Goal: Task Accomplishment & Management: Use online tool/utility

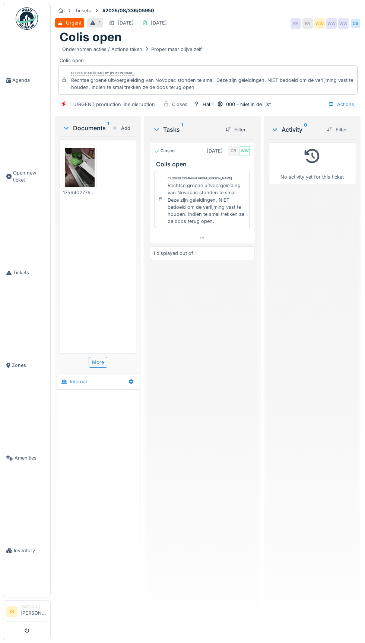
scroll to position [2, 0]
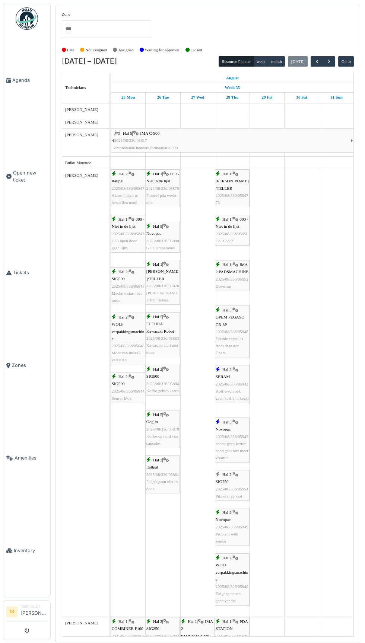
scroll to position [114, 0]
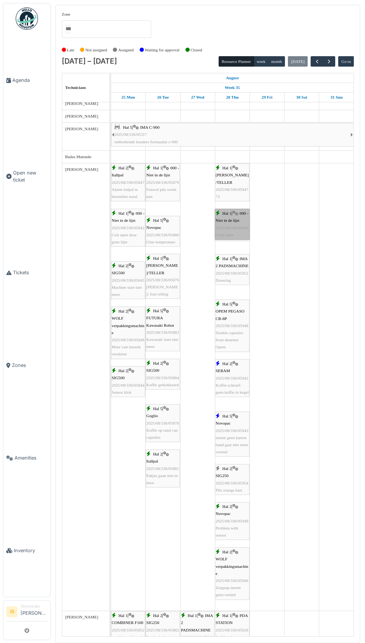
click at [241, 233] on link "Hal 1 | 000 - Niet in de lijst 2025/08/336/05950 Colis open" at bounding box center [232, 224] width 35 height 31
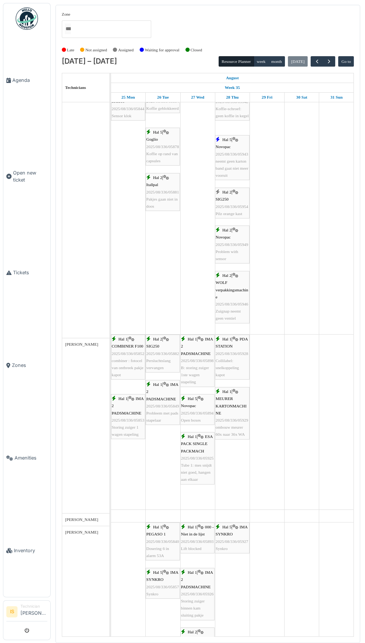
scroll to position [391, 0]
click at [240, 424] on link "Hal 1 | MEURER KARTONMACHINE 2025/08/336/05929 ombouw meurer 60x naar 36x WA" at bounding box center [232, 413] width 35 height 52
click at [233, 377] on link "Hal 1 | PDA STATION 2025/08/336/05928 Collilabel: snelkoppeling kapot" at bounding box center [232, 357] width 35 height 45
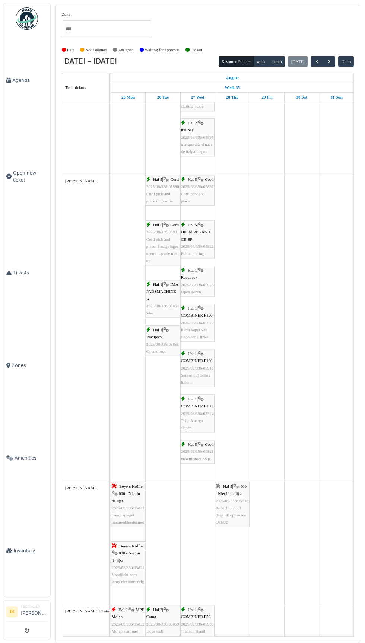
scroll to position [0, 0]
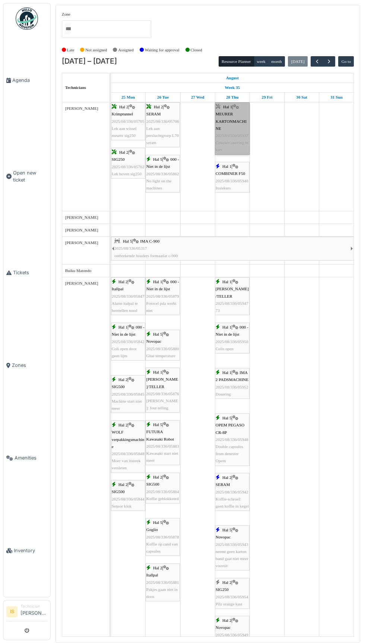
click at [232, 134] on link "Hal 1 | MEURER KARTONMACHINE 2025/09/336/05937 Centrale smering te kort" at bounding box center [232, 128] width 35 height 52
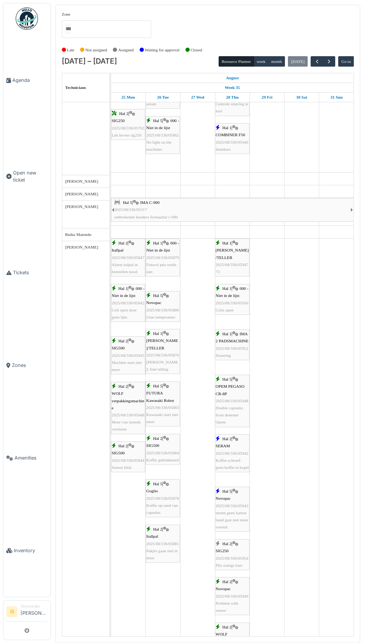
scroll to position [39, 0]
click at [233, 354] on link "Hal 1 | IMA 2 PADSMACHINE 2025/08/336/05952 Dosering" at bounding box center [232, 344] width 35 height 31
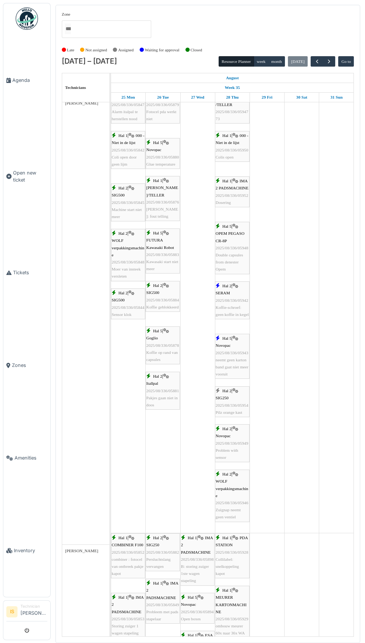
scroll to position [200, 0]
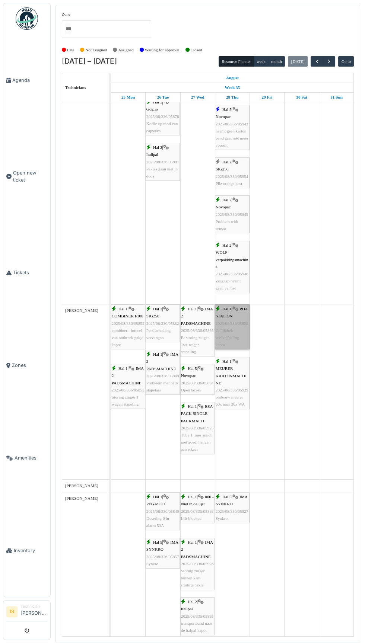
click at [232, 332] on link "Hal 1 | PDA STATION 2025/08/336/05928 Collilabel: snelkoppeling kapot" at bounding box center [232, 327] width 35 height 45
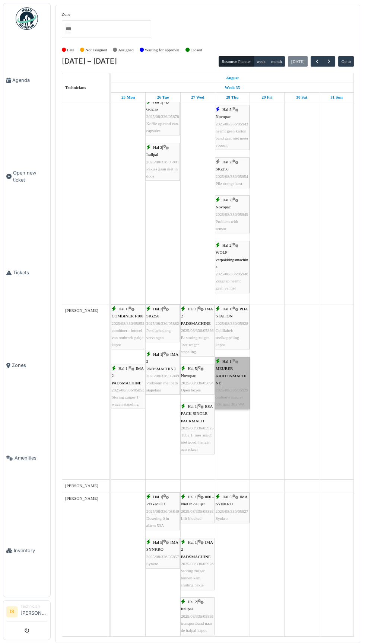
click at [236, 392] on link "Hal 1 | MEURER KARTONMACHINE 2025/08/336/05929 ombouw meurer 60x naar 36x WA" at bounding box center [232, 383] width 35 height 52
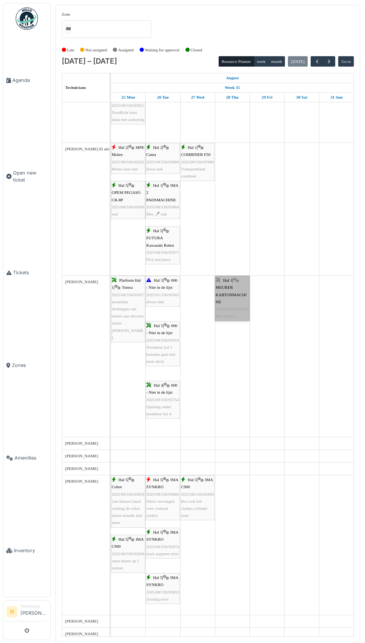
click at [235, 312] on link "Hal 1 | MEURER KARTONMACHINE 2025/09/336/05930 Air corridor" at bounding box center [232, 298] width 35 height 45
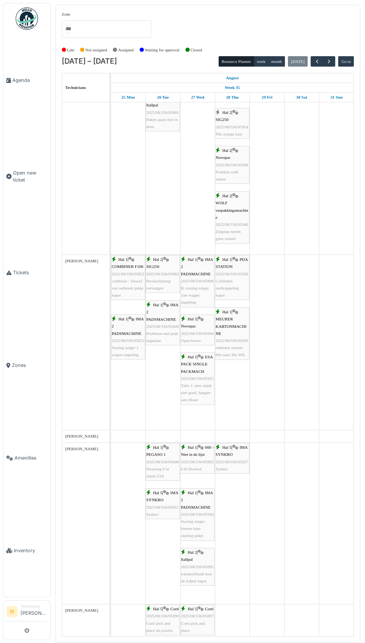
click at [17, 597] on link "Inventory" at bounding box center [26, 550] width 47 height 93
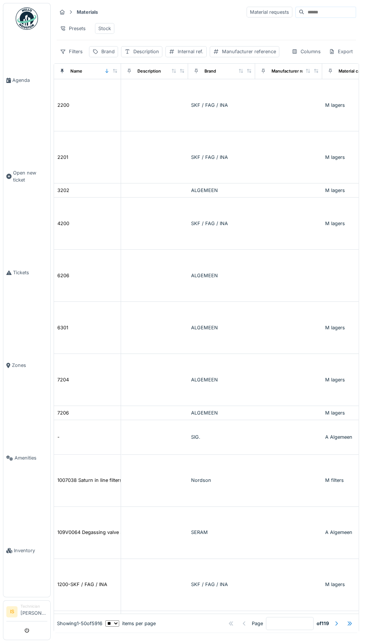
click at [304, 13] on input at bounding box center [329, 12] width 51 height 10
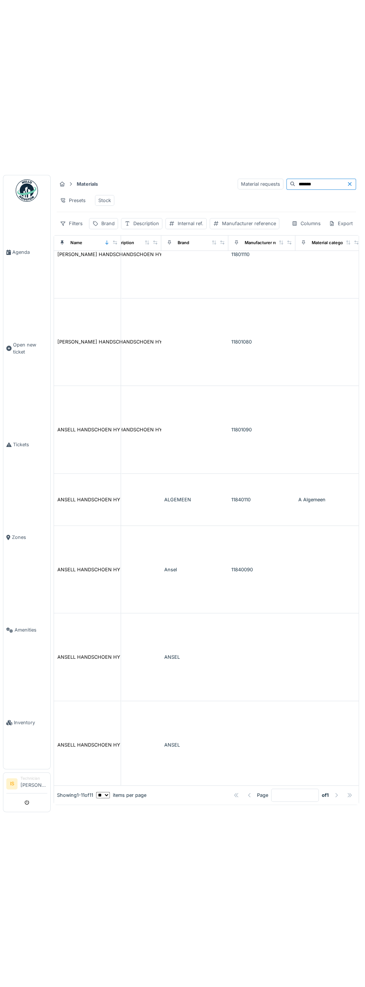
scroll to position [356, 0]
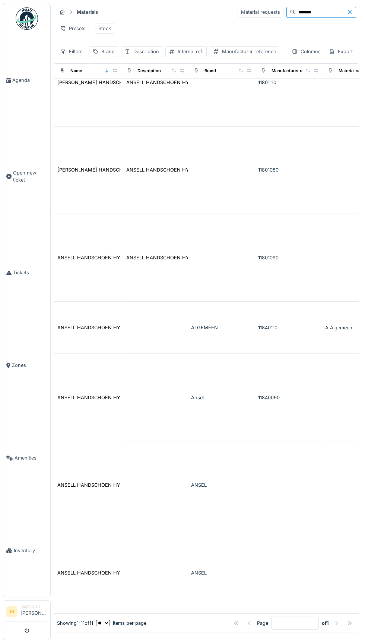
type input "******"
click at [95, 255] on div "ANSELL HANDSCHOEN HYFLEX 11-801 MT 9" at bounding box center [108, 257] width 103 height 7
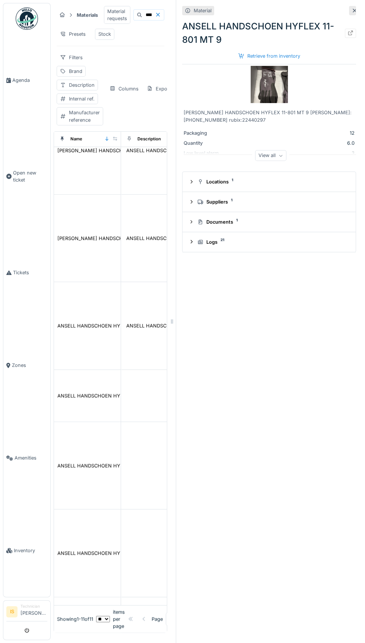
click at [273, 70] on img at bounding box center [269, 84] width 37 height 37
click at [273, 58] on div "Retrieve from inventory" at bounding box center [269, 56] width 68 height 10
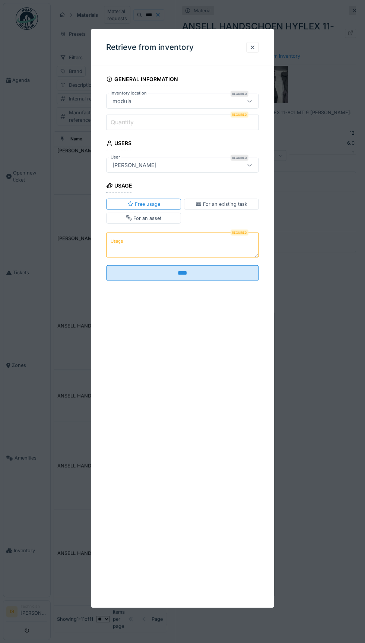
click at [149, 122] on input "Quantity" at bounding box center [182, 123] width 153 height 16
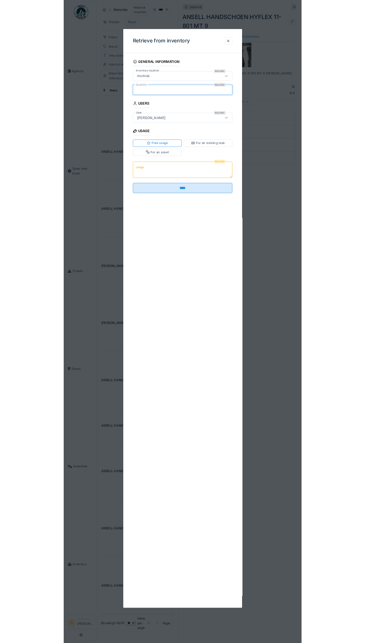
scroll to position [95, 0]
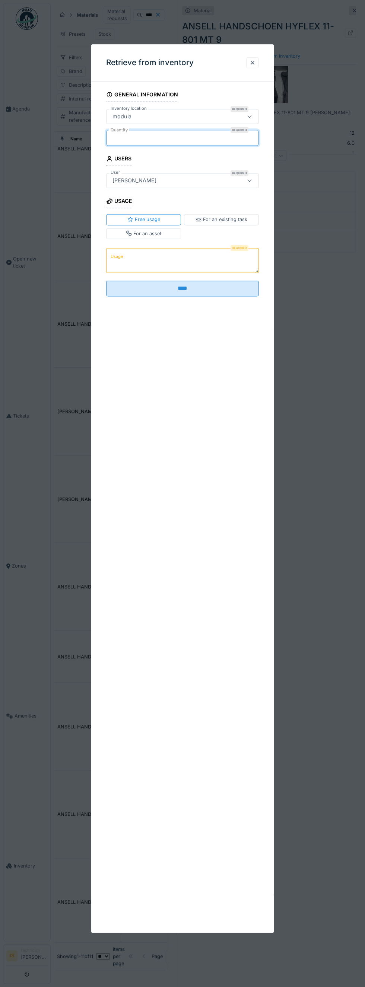
type input "*"
click at [159, 244] on fieldset "General information Inventory location Required modula ****** Quantity Required…" at bounding box center [182, 193] width 153 height 212
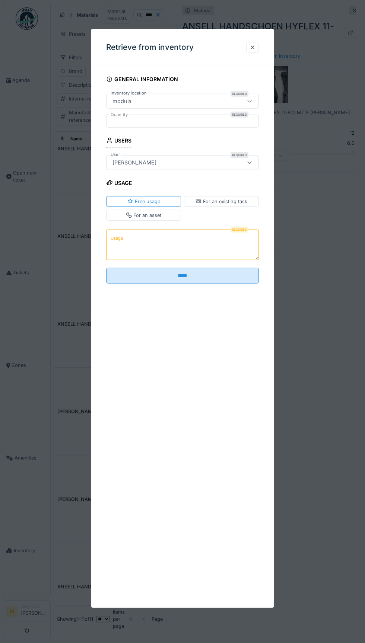
click at [150, 252] on textarea "Usage" at bounding box center [182, 245] width 153 height 31
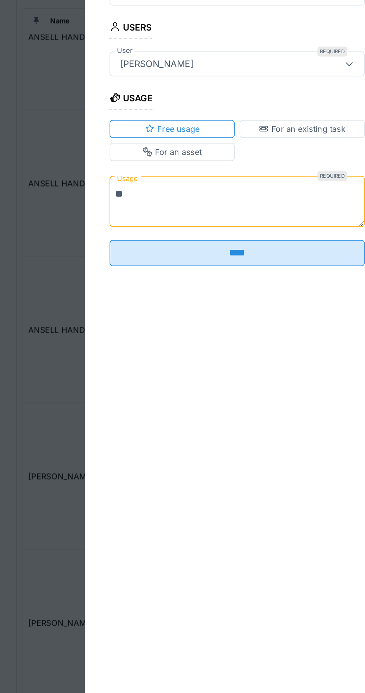
type textarea "*"
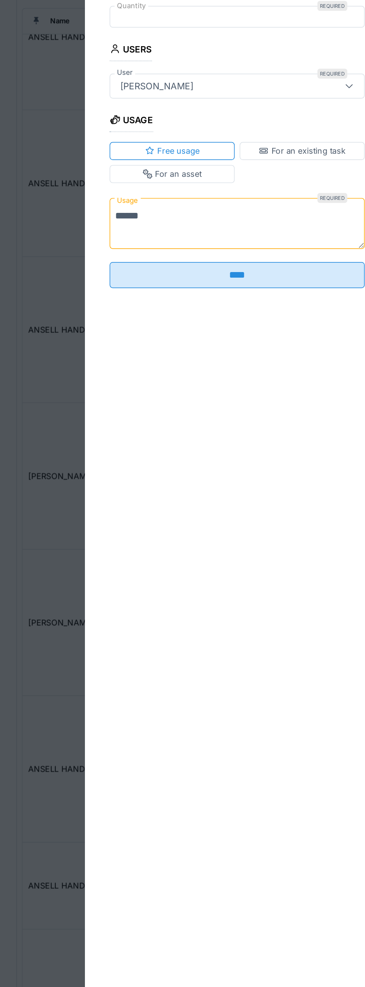
type textarea "*****"
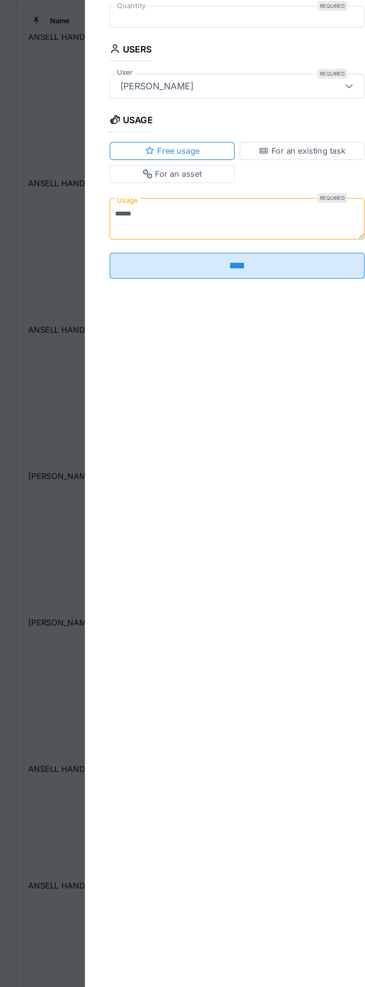
click at [186, 272] on div "Required Usage *****" at bounding box center [182, 258] width 153 height 27
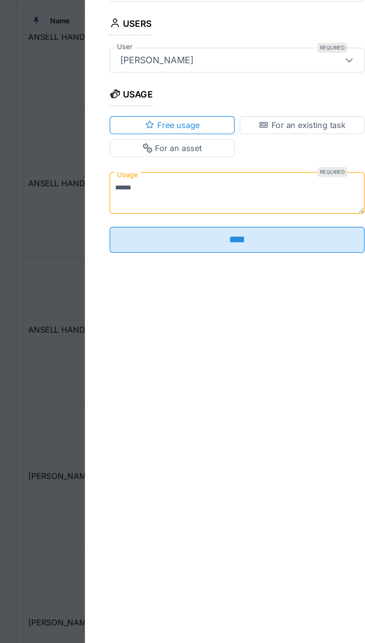
click at [206, 284] on div "General information Inventory location Required modula ****** Quantity Required…" at bounding box center [182, 185] width 182 height 227
click at [198, 269] on input "****" at bounding box center [182, 270] width 153 height 16
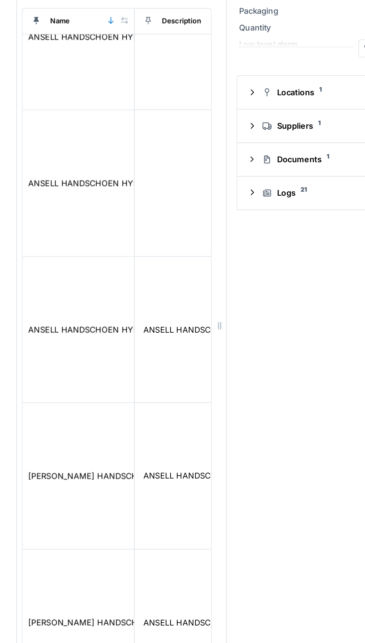
scroll to position [97, 0]
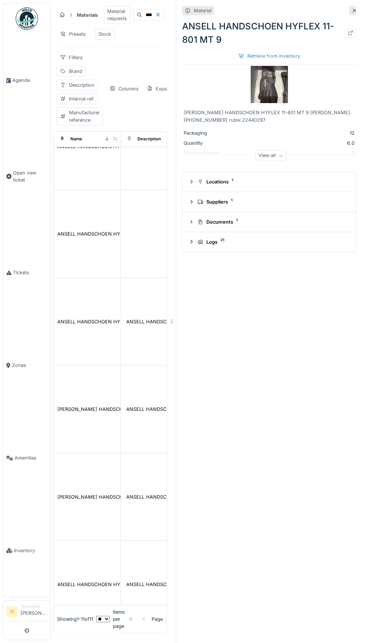
click at [353, 32] on icon at bounding box center [350, 33] width 6 height 5
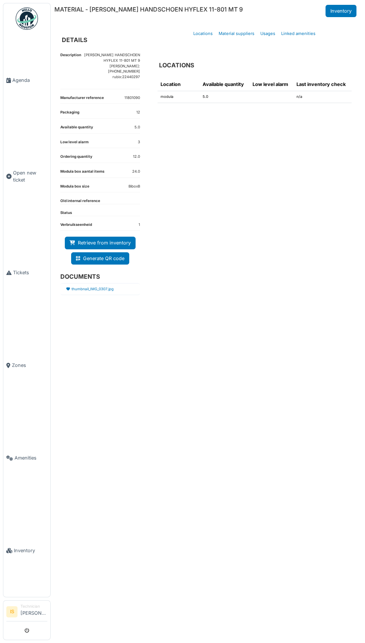
click at [25, 554] on span "Inventory" at bounding box center [31, 550] width 34 height 7
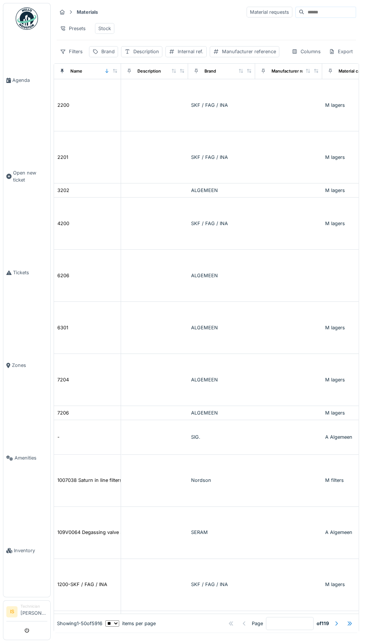
click at [304, 15] on input at bounding box center [329, 12] width 51 height 10
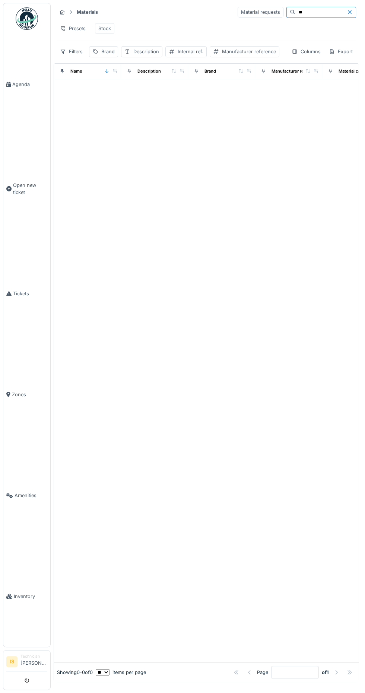
type input "*"
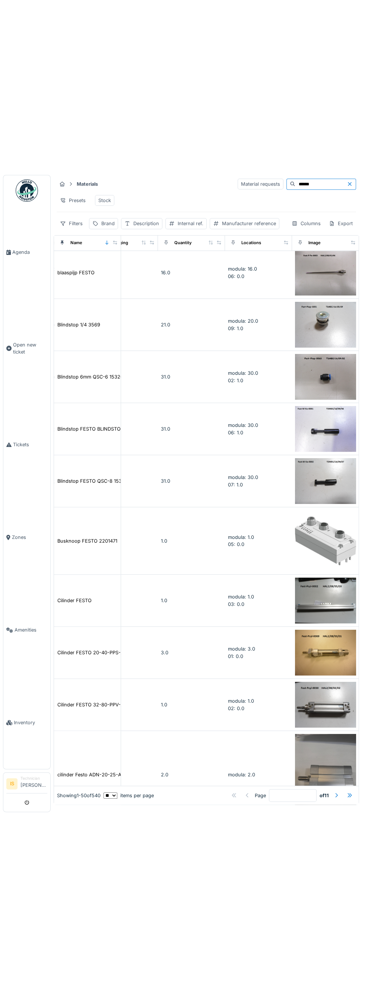
scroll to position [0, 298]
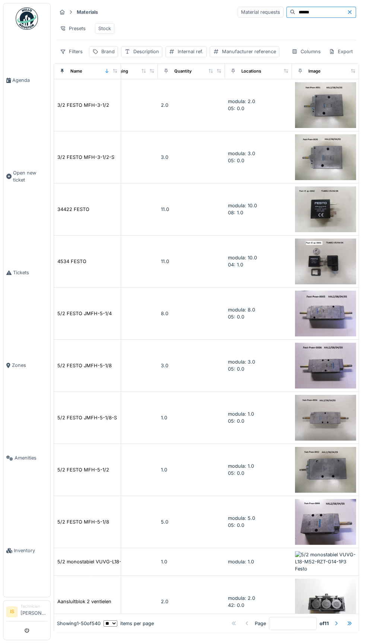
click at [303, 13] on input "*****" at bounding box center [320, 12] width 51 height 10
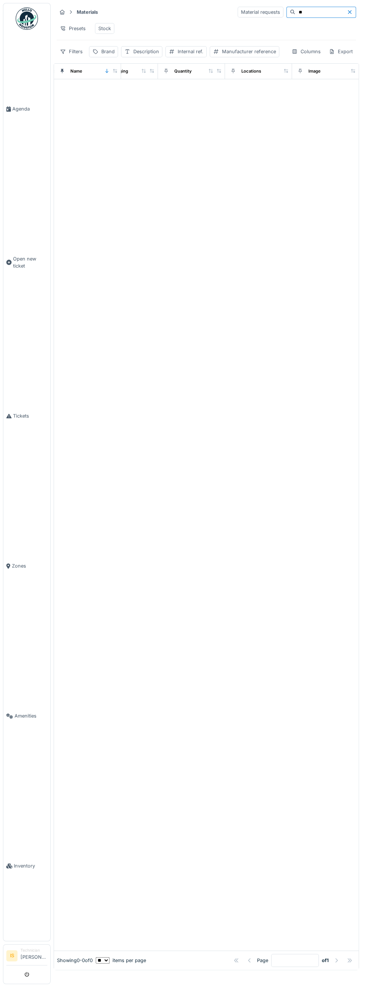
type input "*"
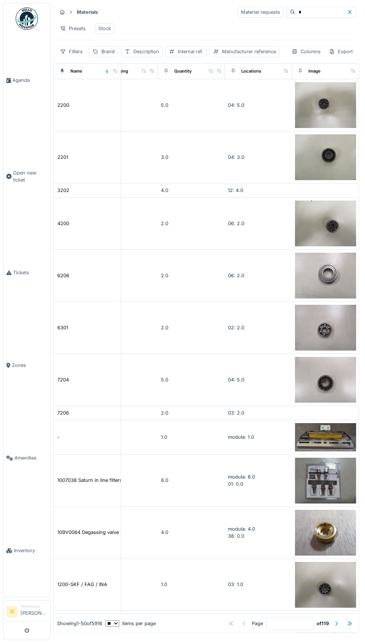
click at [295, 16] on input at bounding box center [320, 12] width 51 height 10
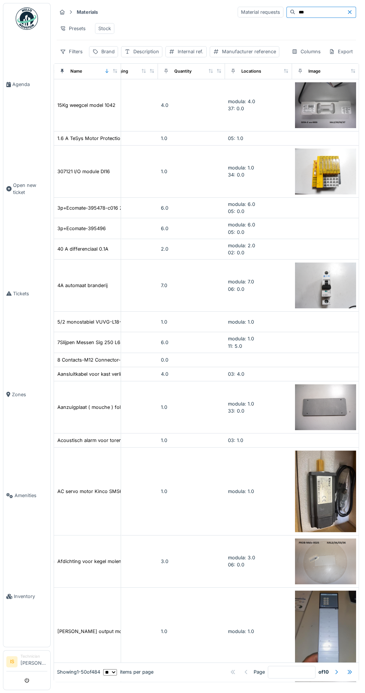
type input "*"
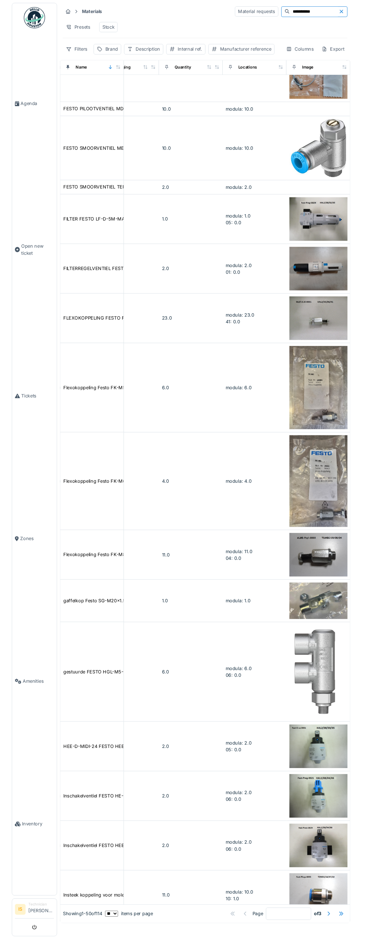
scroll to position [2158, 298]
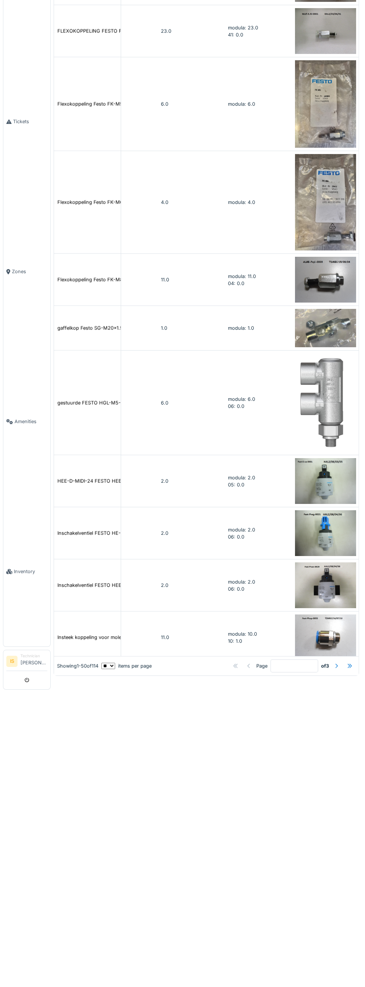
type input "**********"
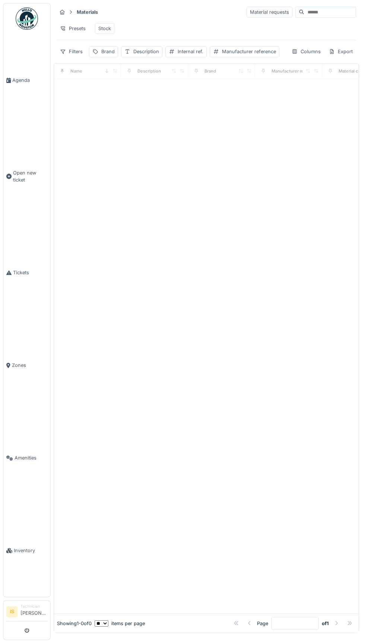
click at [308, 15] on input at bounding box center [329, 12] width 51 height 10
